Goal: Task Accomplishment & Management: Manage account settings

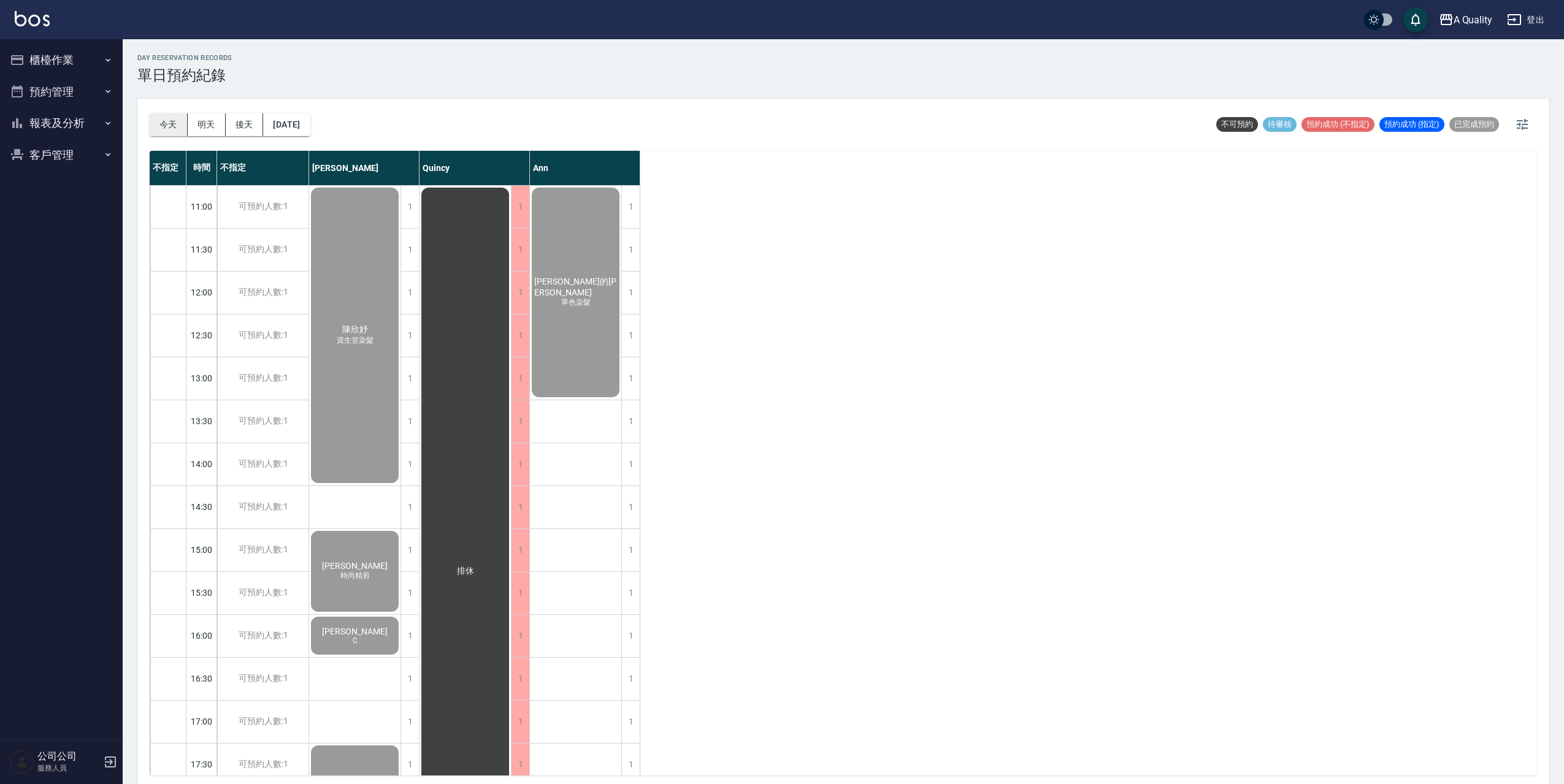
click at [173, 120] on button "今天" at bounding box center [169, 125] width 38 height 23
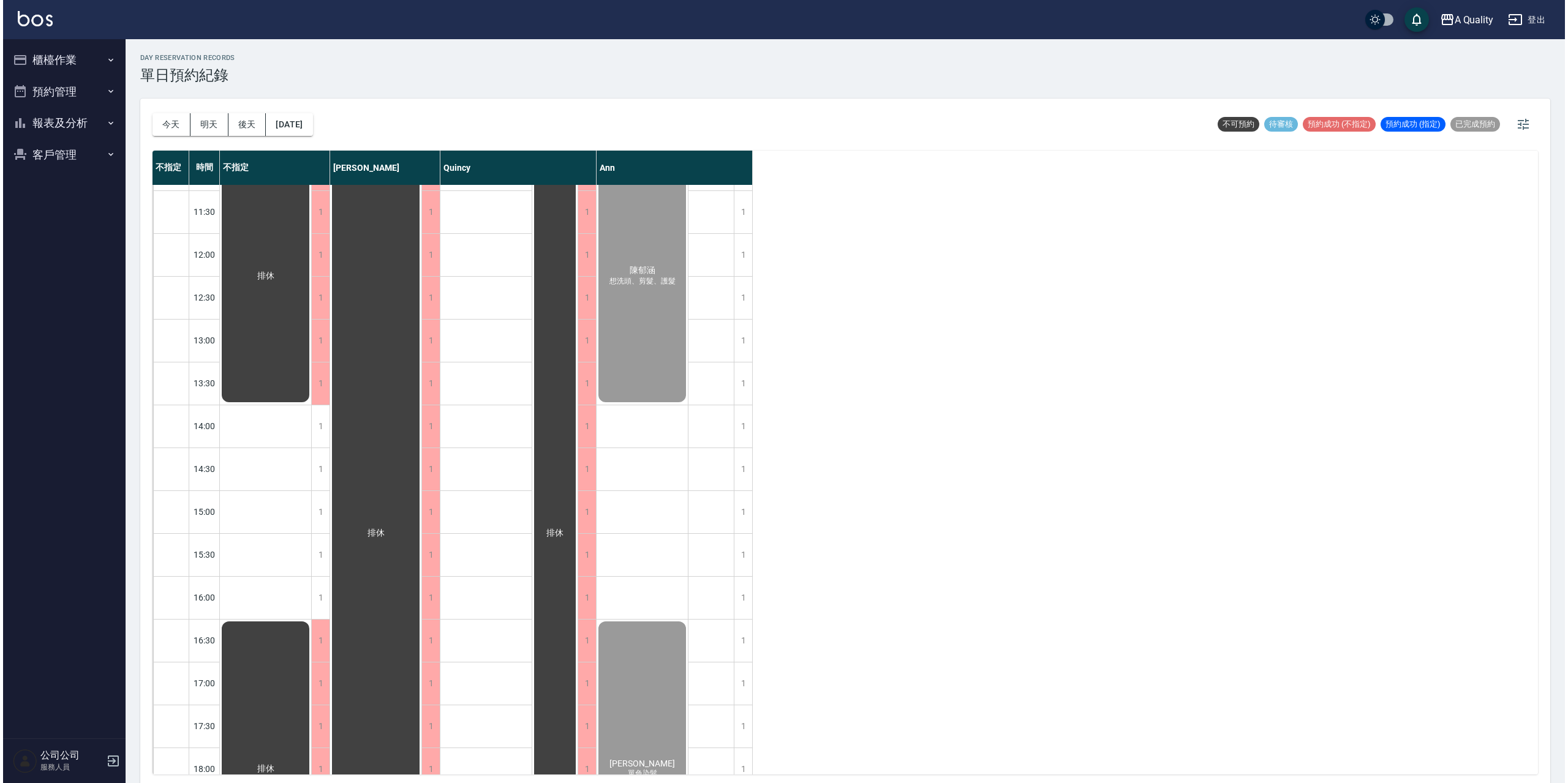
scroll to position [8, 0]
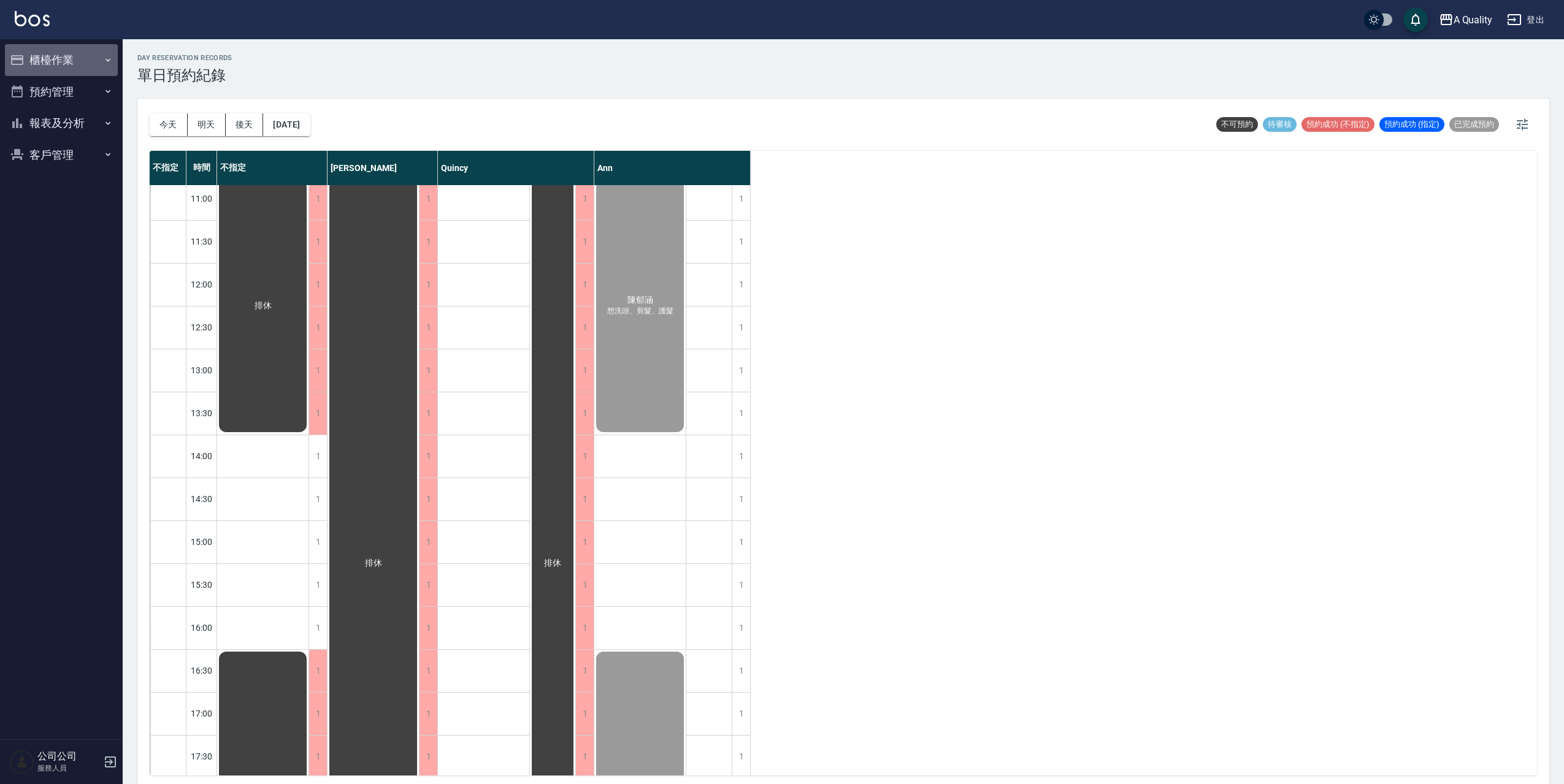
click at [60, 68] on button "櫃檯作業" at bounding box center [61, 60] width 113 height 32
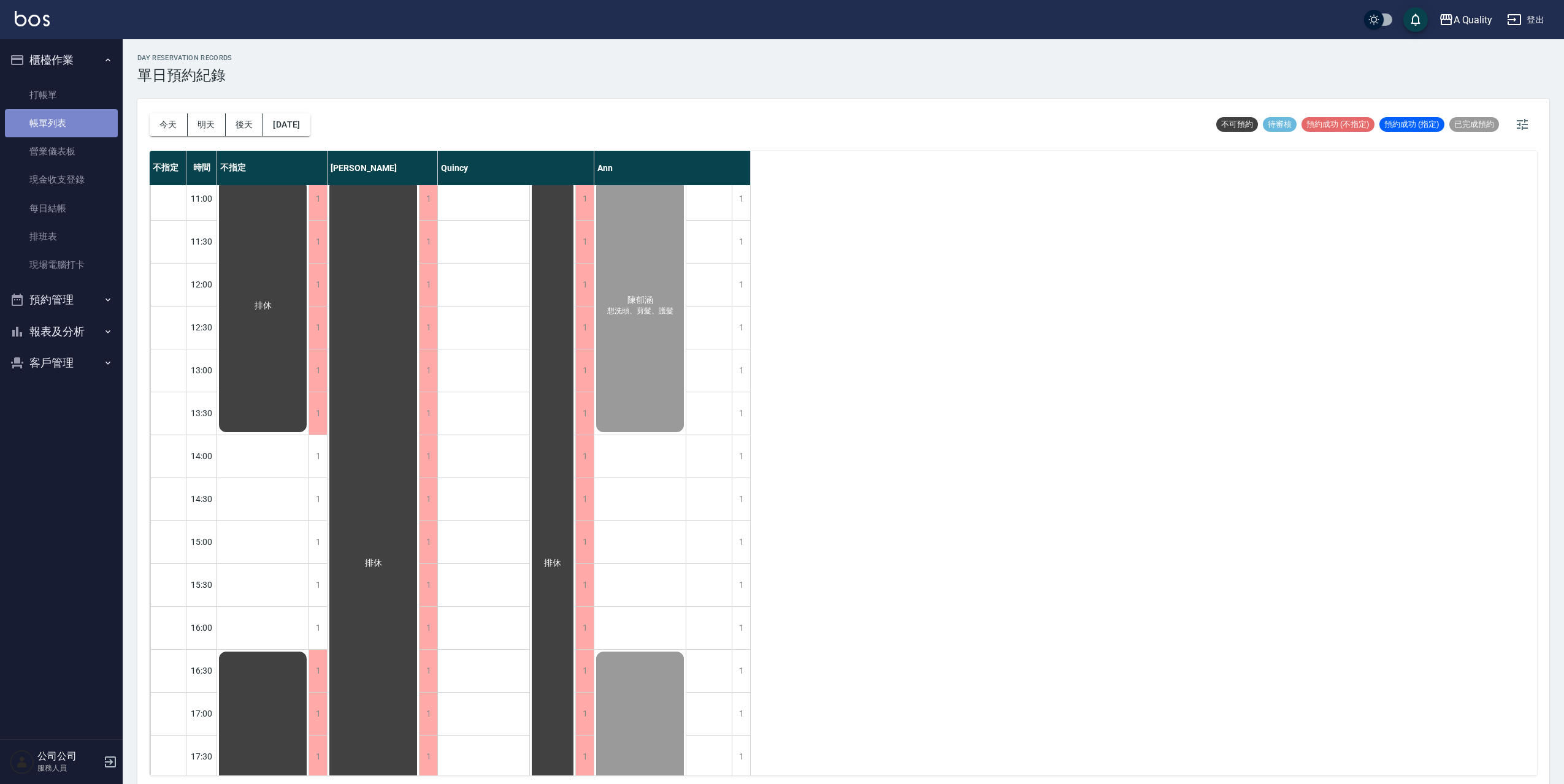
click at [56, 121] on link "帳單列表" at bounding box center [61, 123] width 113 height 28
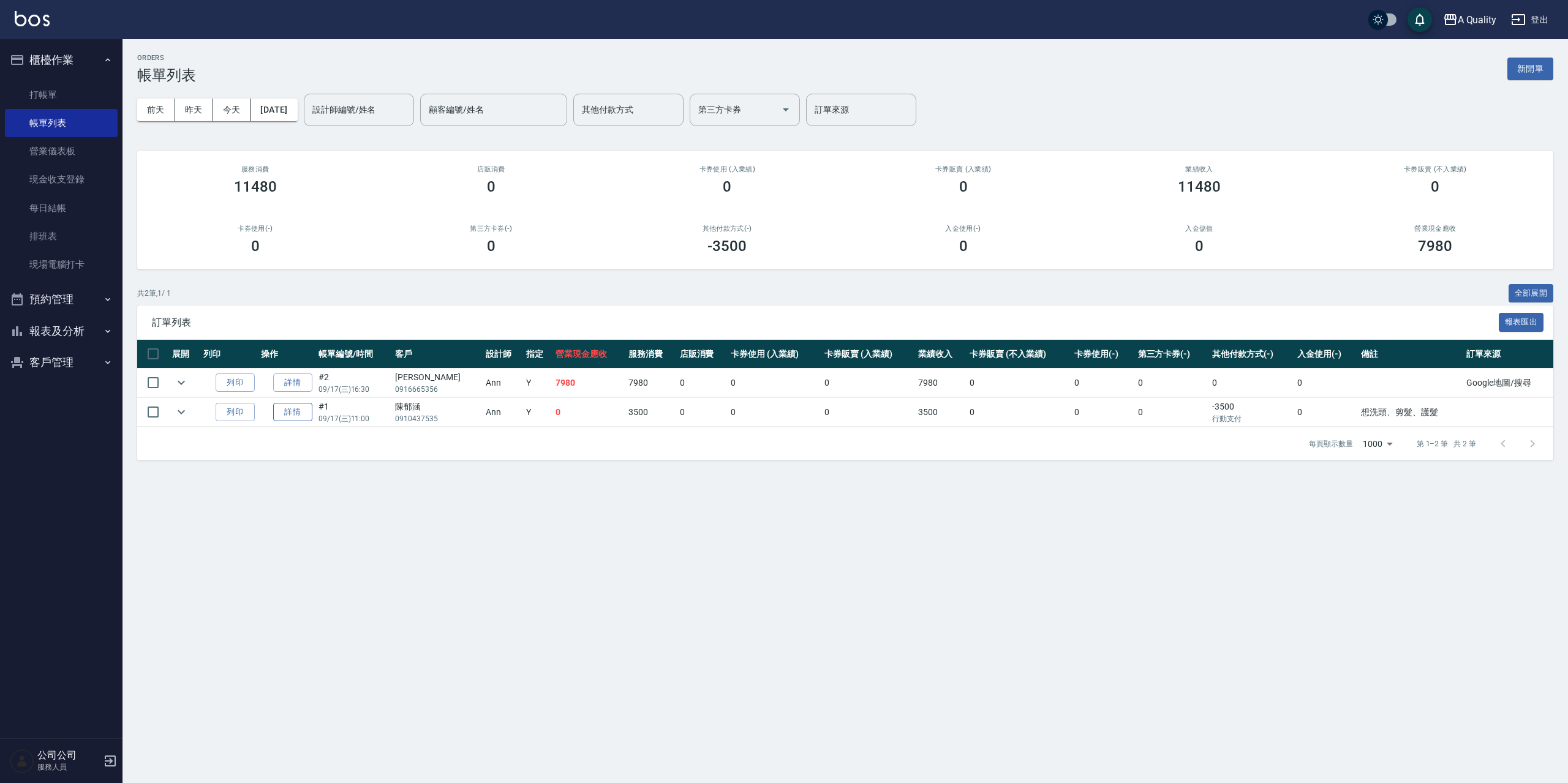
click at [303, 417] on link "詳情" at bounding box center [292, 413] width 39 height 19
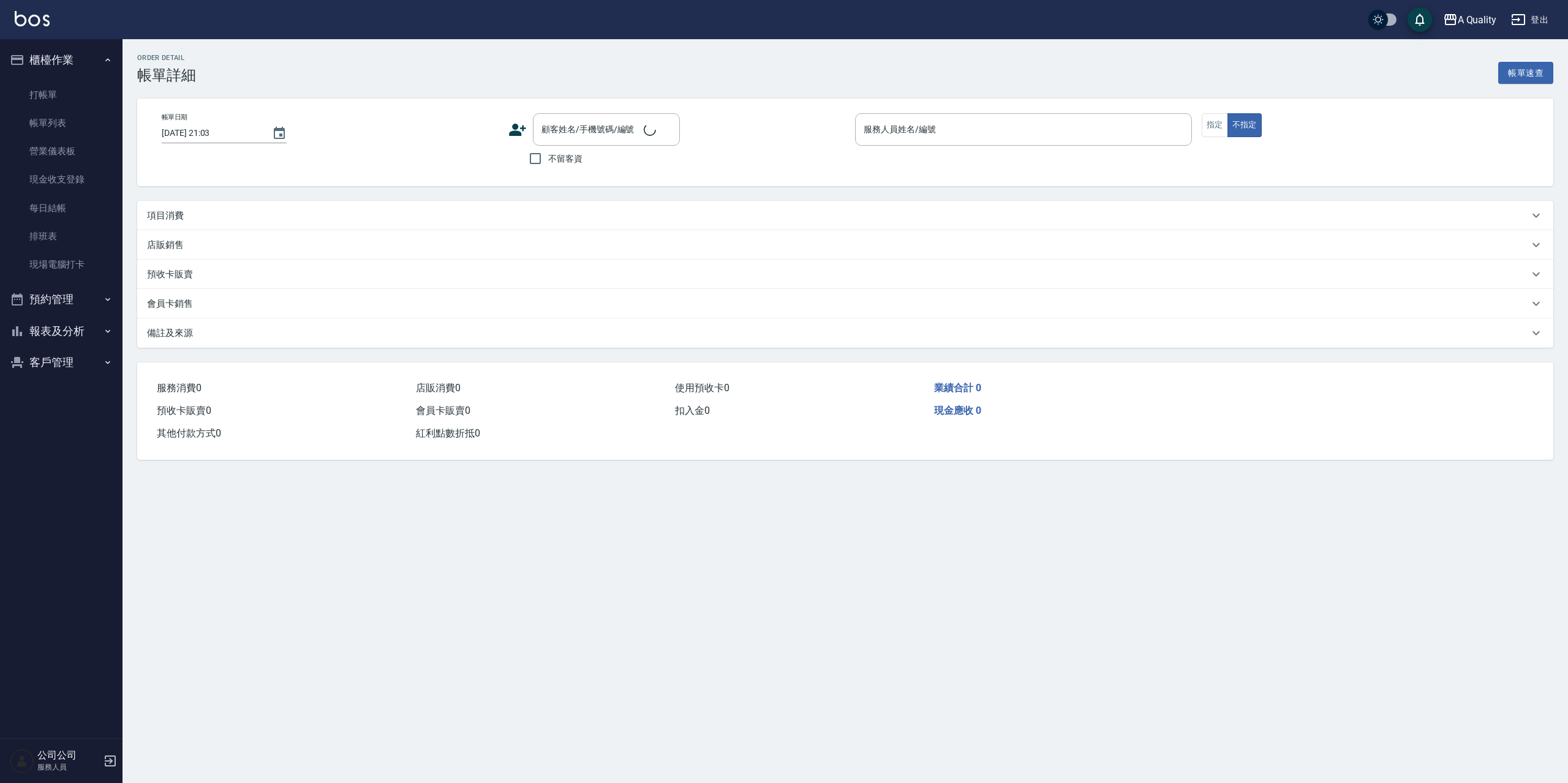
type input "[DATE] 11:00"
type input "Ann(無代號)"
type input "想洗頭、剪髮、護髮"
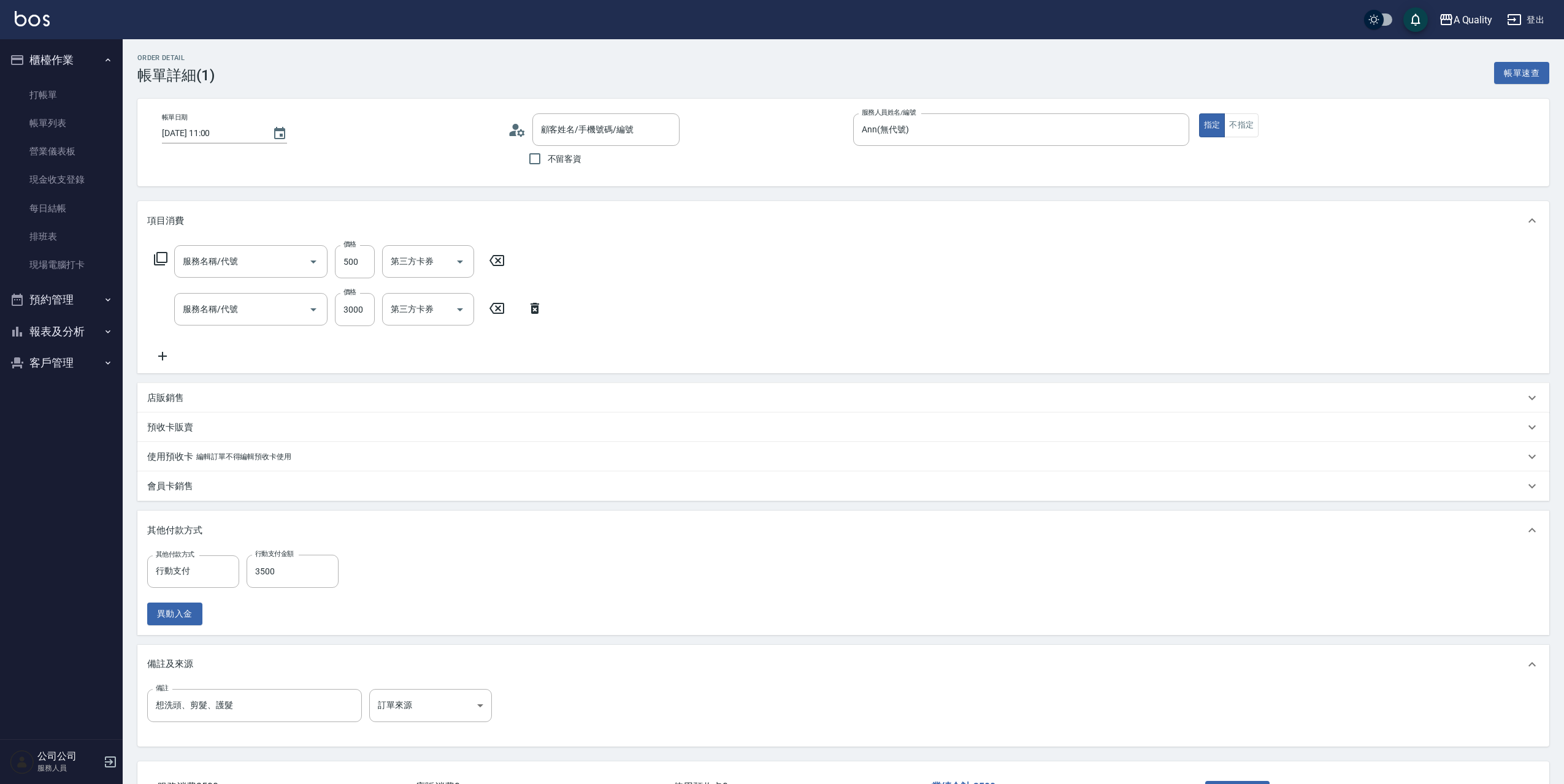
type input "[PERSON_NAME]/0910437535/null"
type input "剪髮(201)"
type input "資生堂深層護(502)"
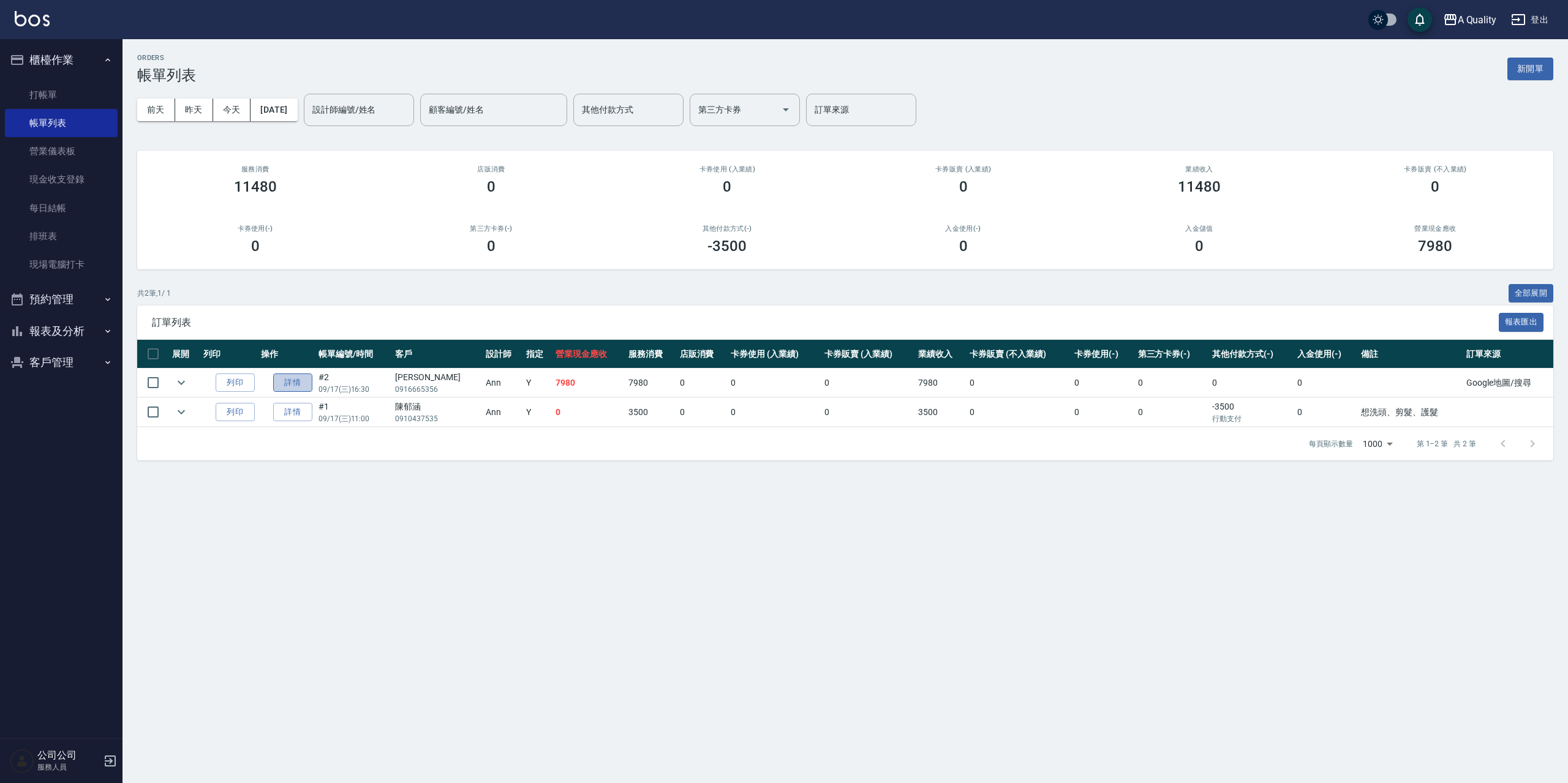
click at [312, 381] on link "詳情" at bounding box center [292, 383] width 39 height 19
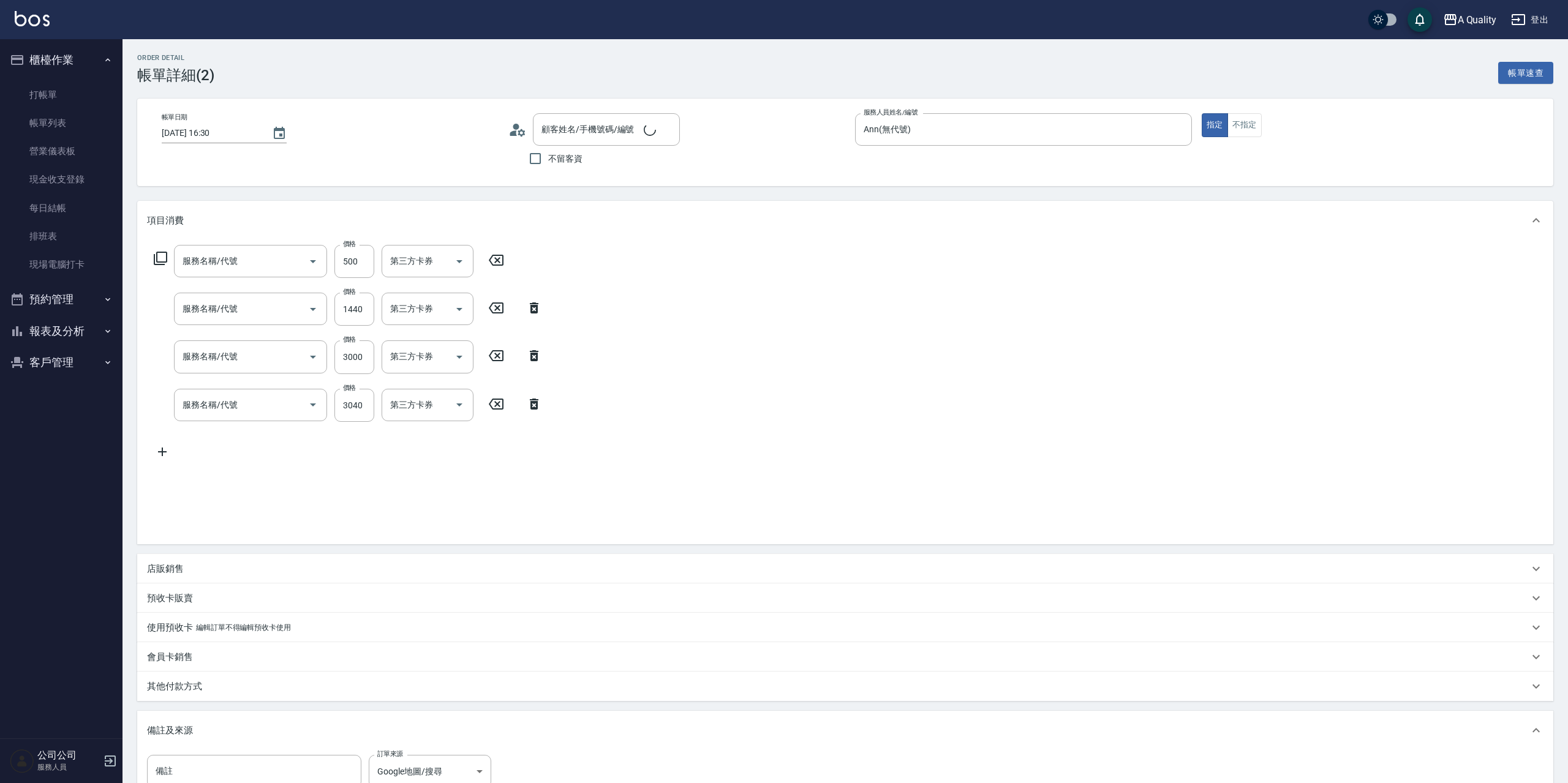
type input "[DATE] 16:30"
type input "Ann(無代號)"
type input "Google地圖/搜尋"
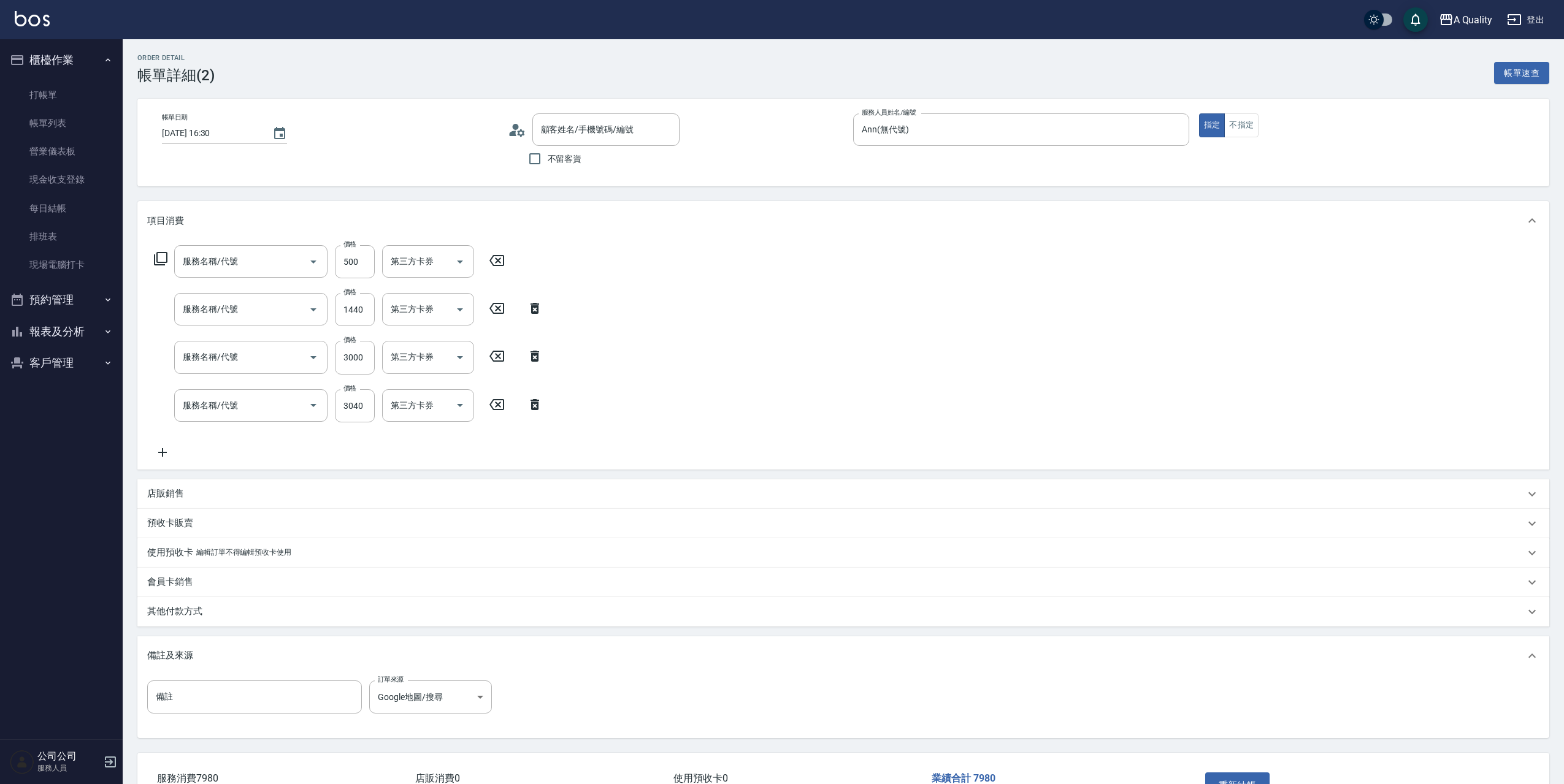
type input "剪髮(201)"
type input "id結構護(503)"
type input "設計染(402)"
type input "染髮(401)"
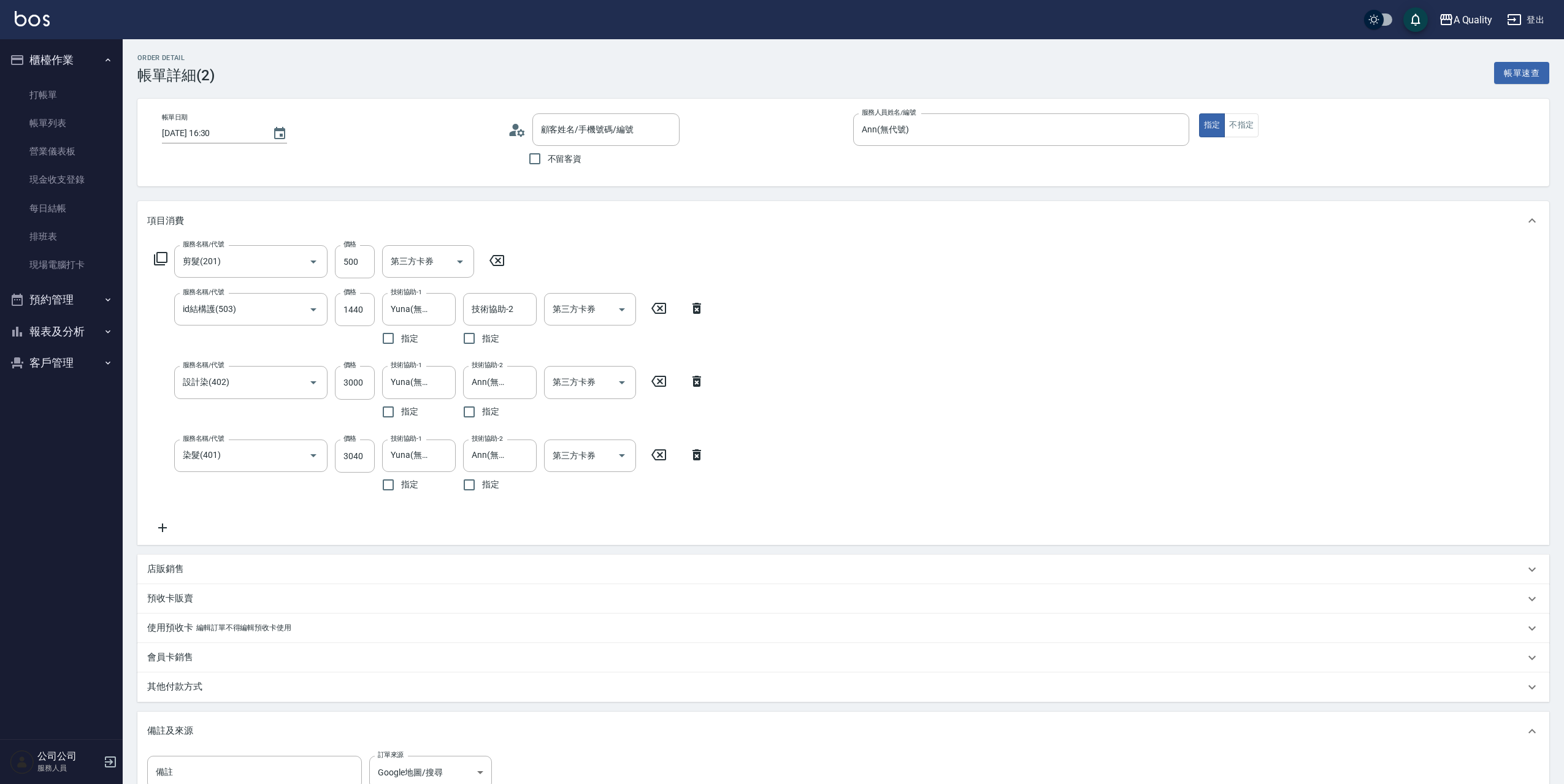
type input "[PERSON_NAME]/0916665356/"
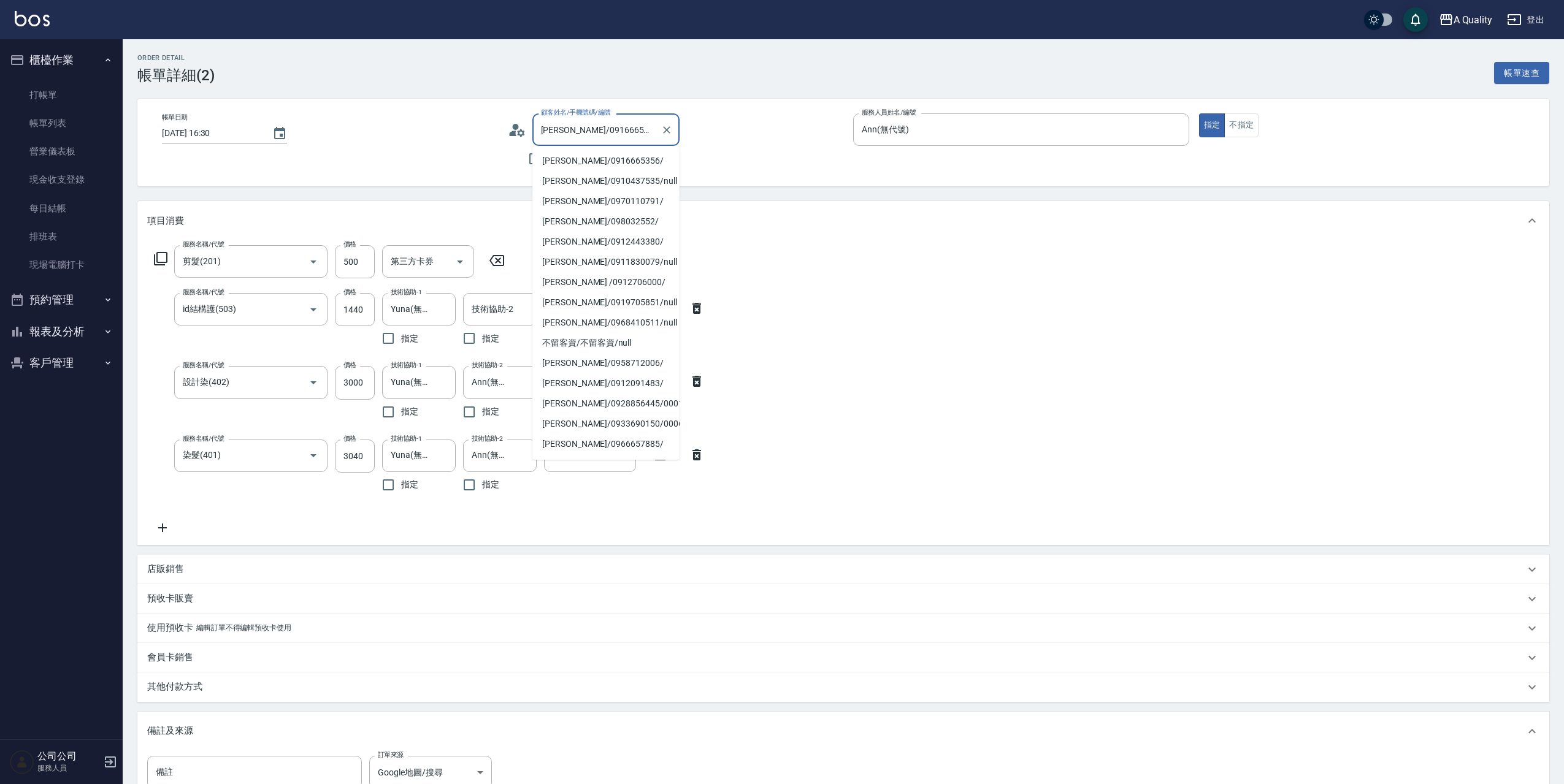
drag, startPoint x: 540, startPoint y: 128, endPoint x: 564, endPoint y: 131, distance: 24.2
click at [564, 131] on input "[PERSON_NAME]/0916665356/" at bounding box center [597, 129] width 118 height 21
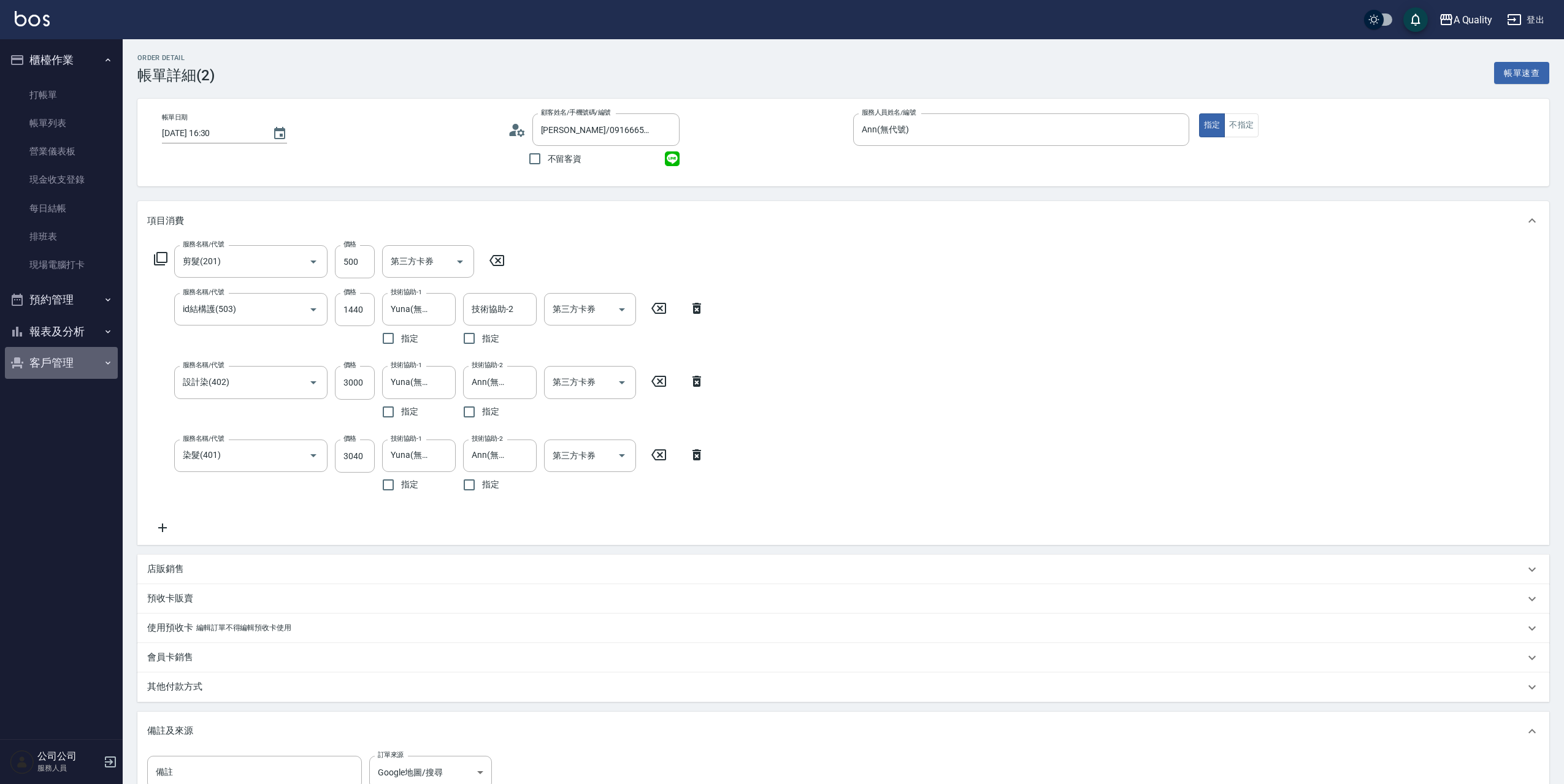
click at [70, 363] on button "客戶管理" at bounding box center [61, 363] width 113 height 32
click at [68, 387] on link "客戶列表" at bounding box center [61, 397] width 113 height 28
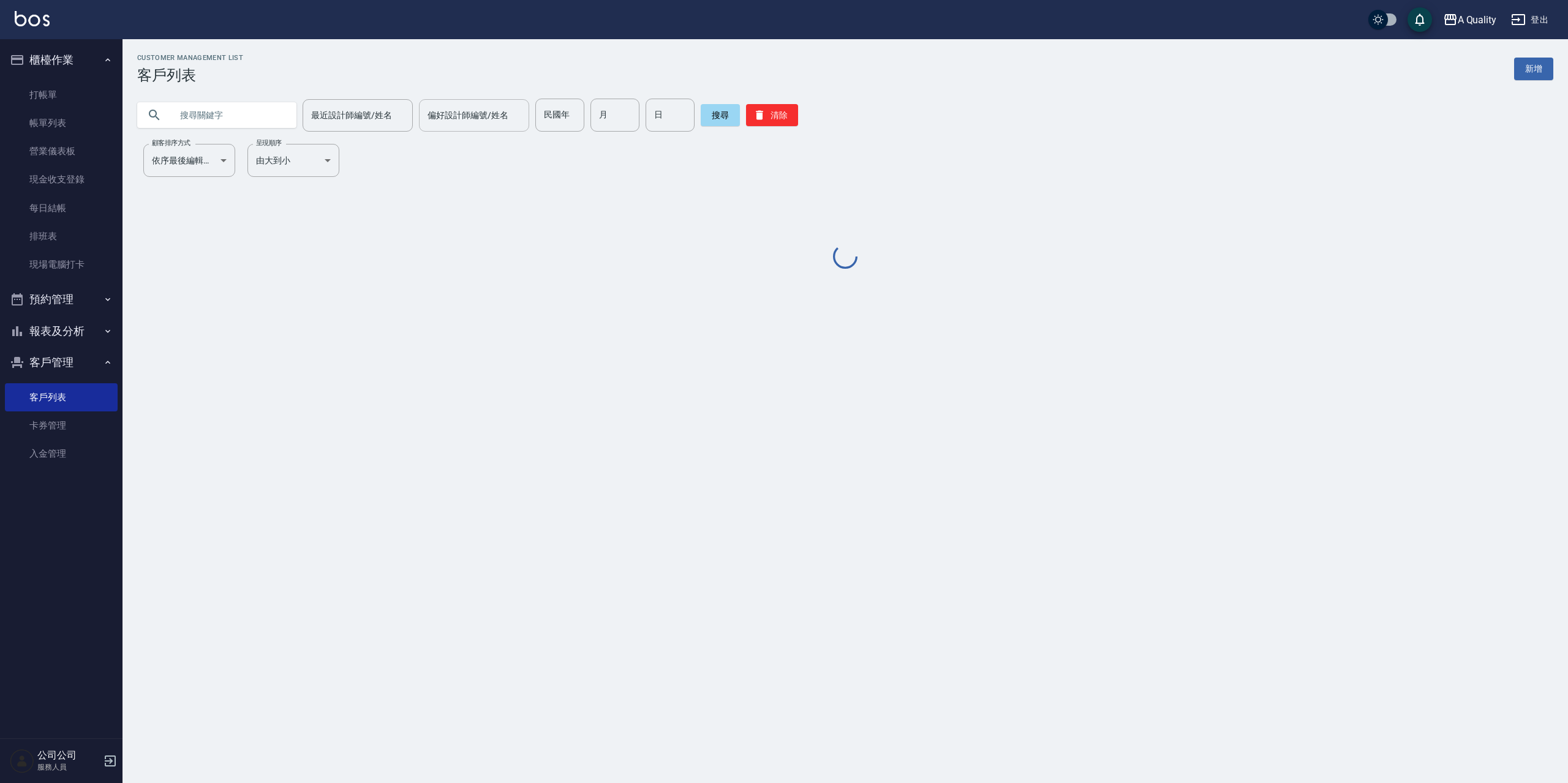
click at [201, 111] on input "text" at bounding box center [229, 115] width 115 height 33
paste input "[PERSON_NAME]"
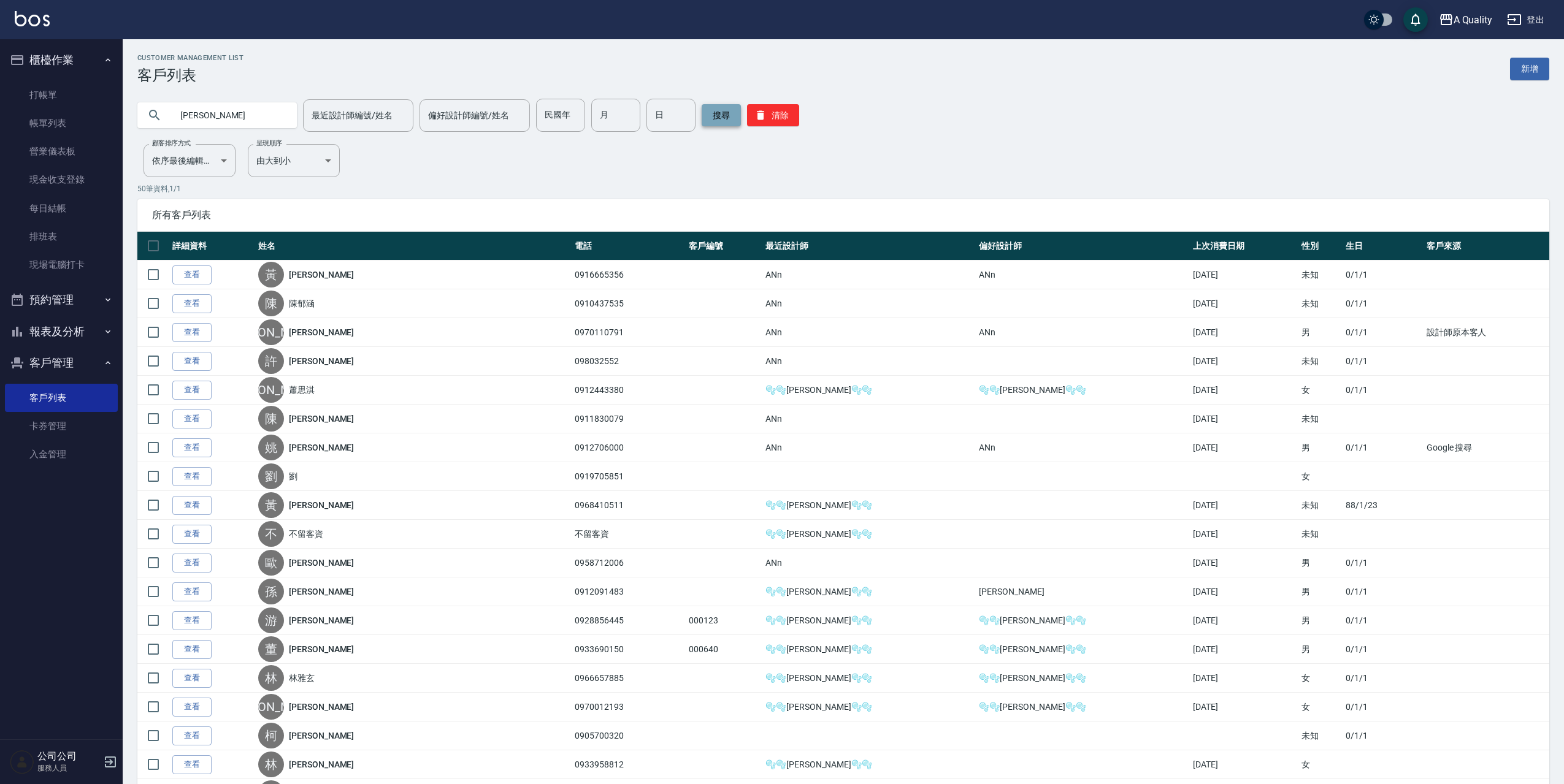
type input "[PERSON_NAME]"
click at [714, 118] on button "搜尋" at bounding box center [720, 115] width 39 height 22
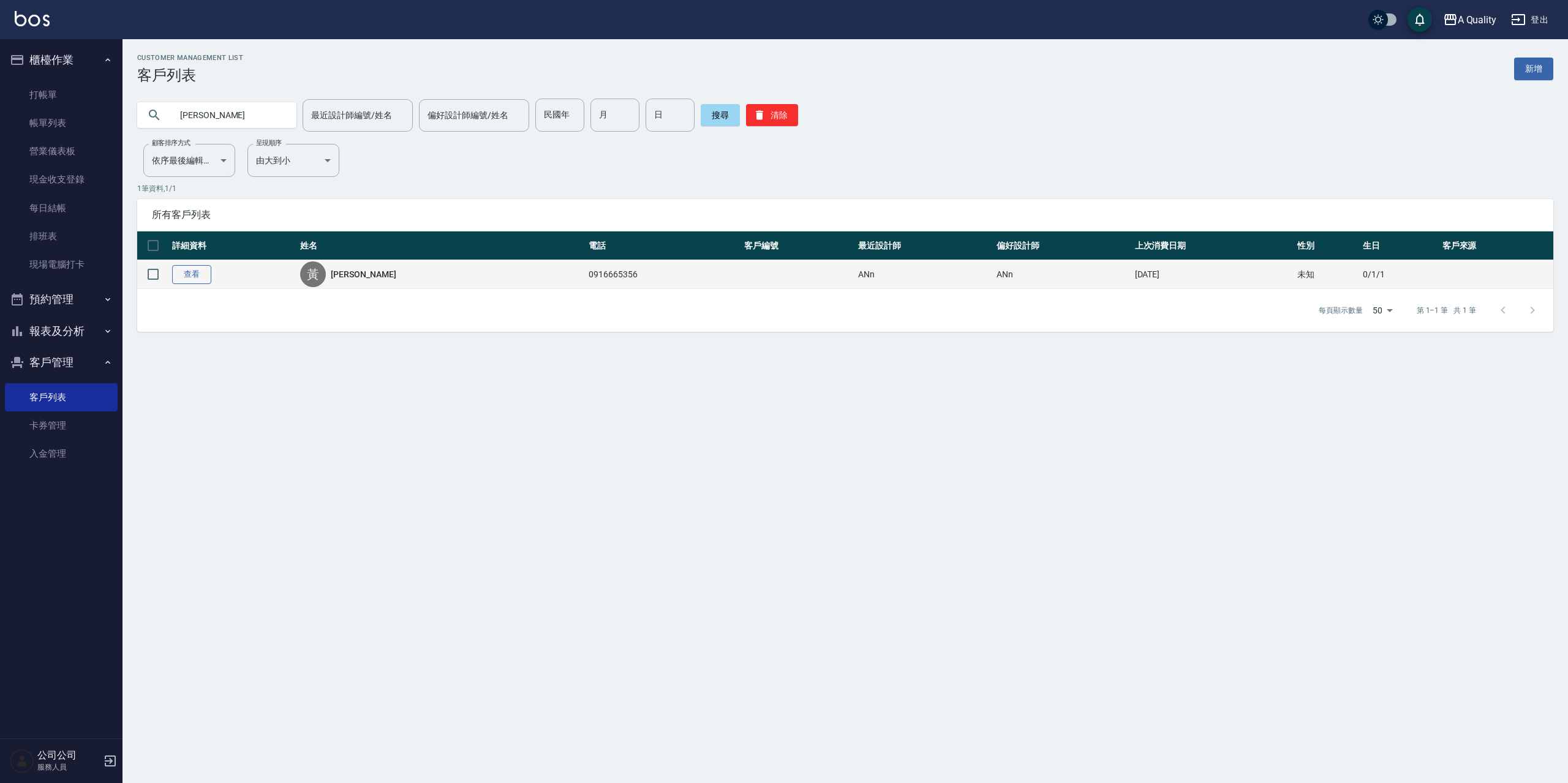
click at [198, 266] on link "查看" at bounding box center [191, 275] width 39 height 19
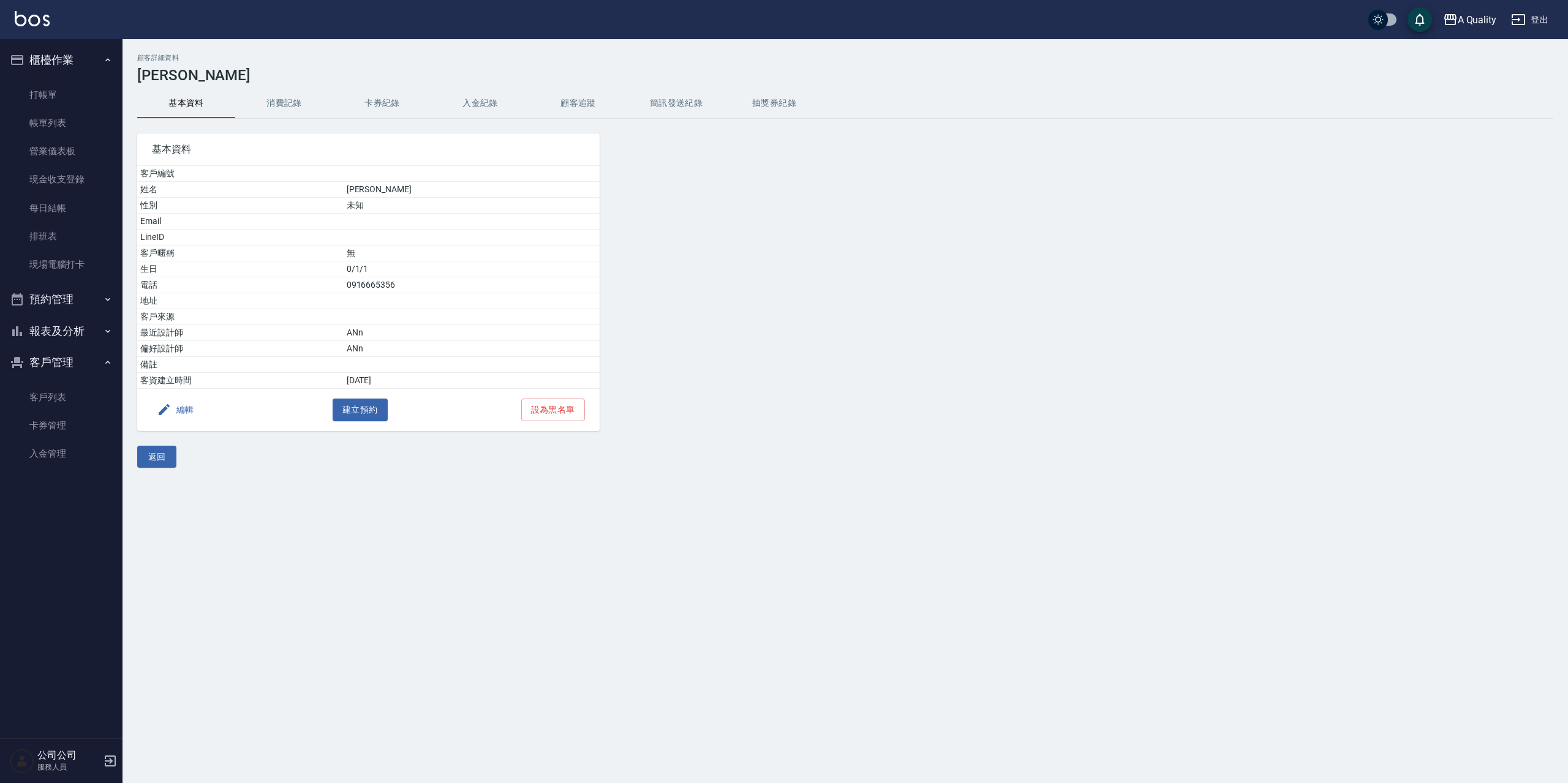
click at [286, 98] on button "消費記錄" at bounding box center [284, 103] width 98 height 29
